Goal: Task Accomplishment & Management: Manage account settings

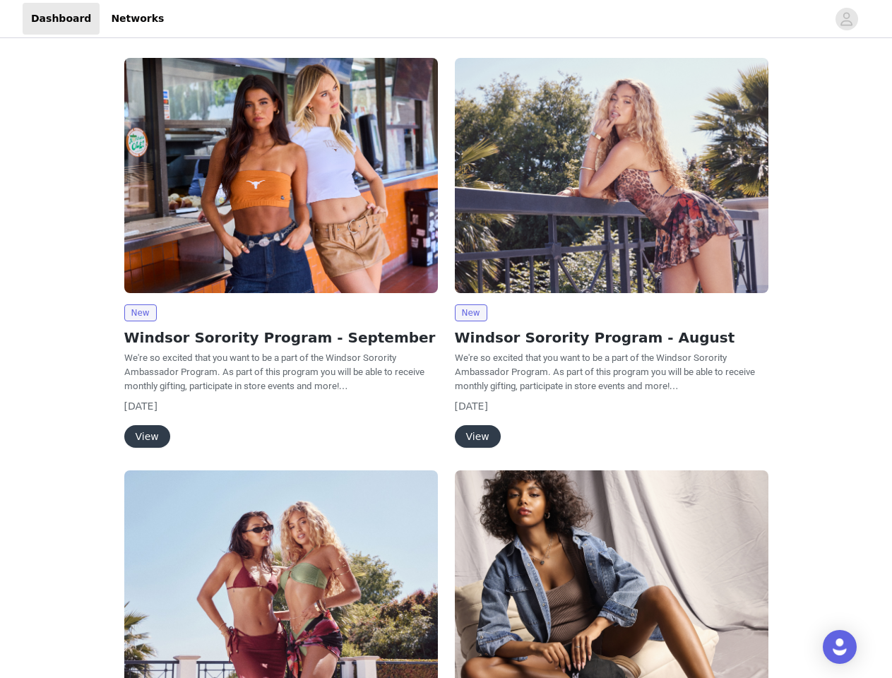
click at [446, 339] on div "New Windsor Sorority Program - August We're so excited that you want to be a pa…" at bounding box center [611, 255] width 330 height 412
click at [446, 19] on div at bounding box center [499, 19] width 655 height 32
click at [847, 19] on icon "avatar" at bounding box center [846, 19] width 13 height 23
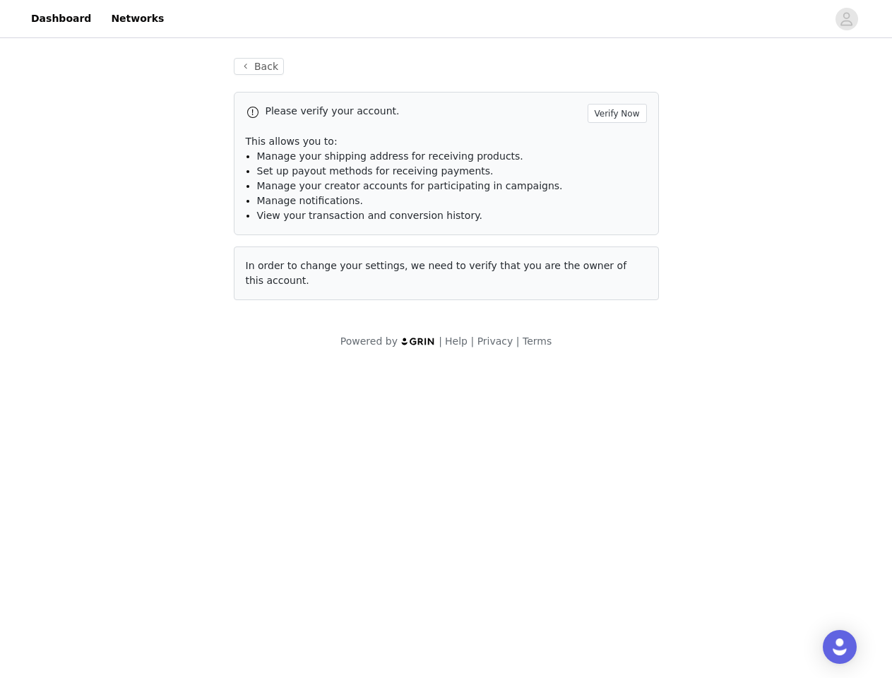
click at [281, 175] on span "Set up payout methods for receiving payments." at bounding box center [375, 170] width 237 height 11
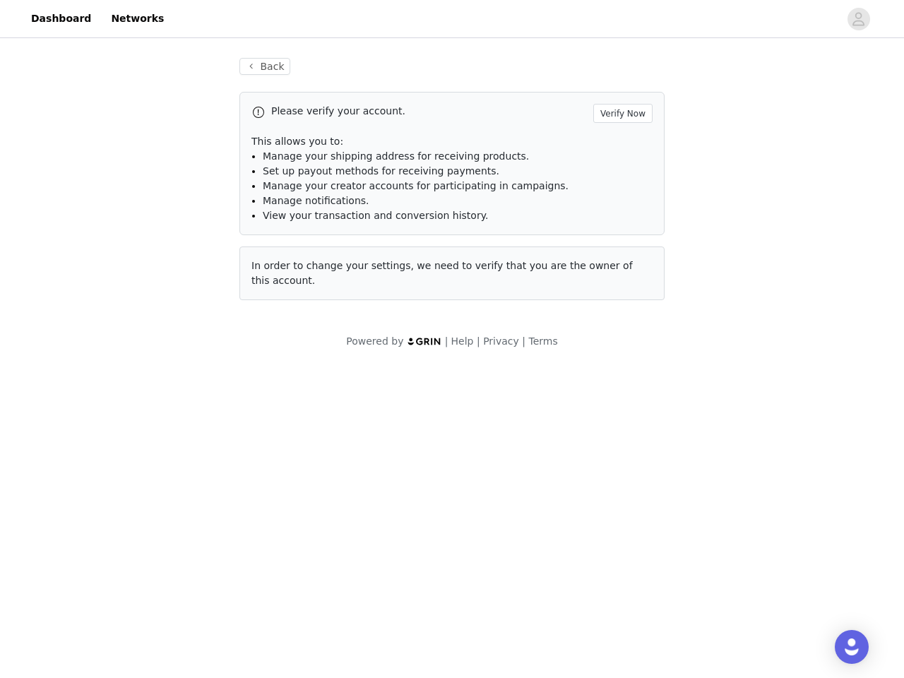
click at [140, 313] on div "Back Please verify your account. Verify Now This allows you to: Manage your shi…" at bounding box center [452, 203] width 904 height 325
click at [146, 436] on body "Dashboard Networks Back Please verify your account. Verify Now This allows you …" at bounding box center [452, 339] width 904 height 678
click at [612, 175] on li "Set up payout methods for receiving payments." at bounding box center [458, 171] width 390 height 15
click at [470, 313] on div "Back Please verify your account. Verify Now This allows you to: Manage your shi…" at bounding box center [451, 187] width 459 height 293
click at [477, 436] on body "Dashboard Networks Back Please verify your account. Verify Now This allows you …" at bounding box center [452, 339] width 904 height 678
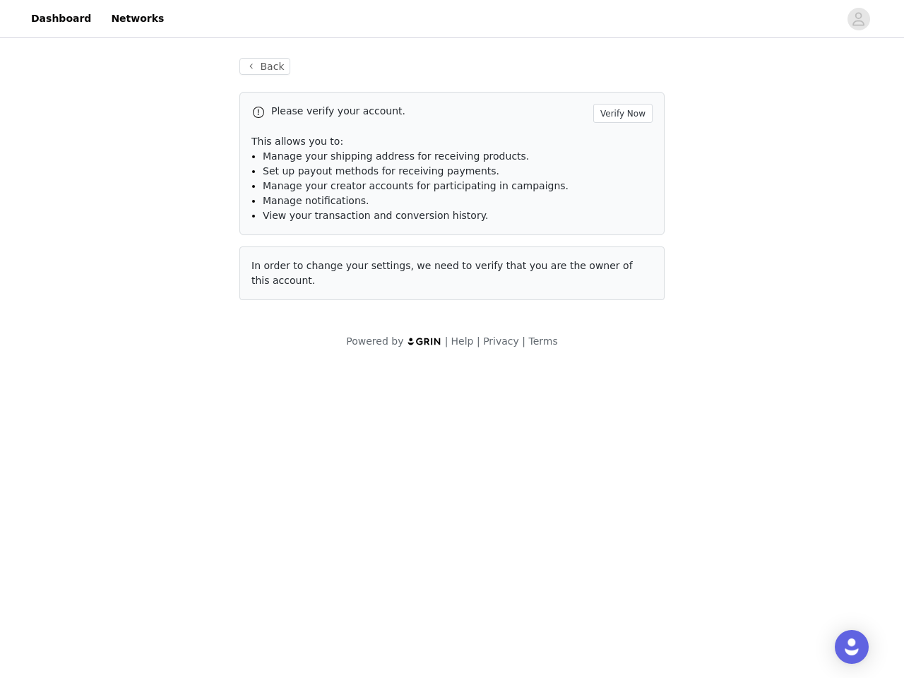
click at [281, 574] on body "Dashboard Networks Back Please verify your account. Verify Now This allows you …" at bounding box center [452, 339] width 904 height 678
